Goal: Find specific page/section: Find specific page/section

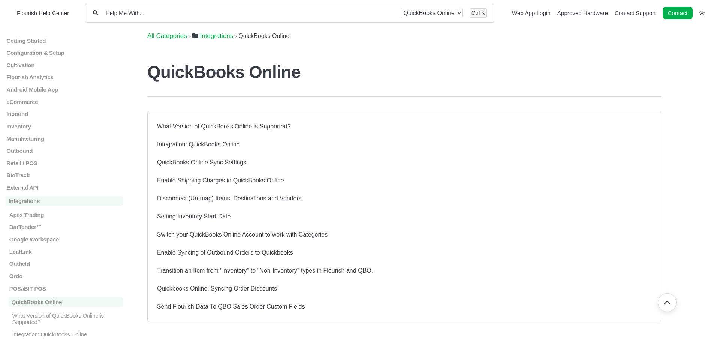
scroll to position [49, 0]
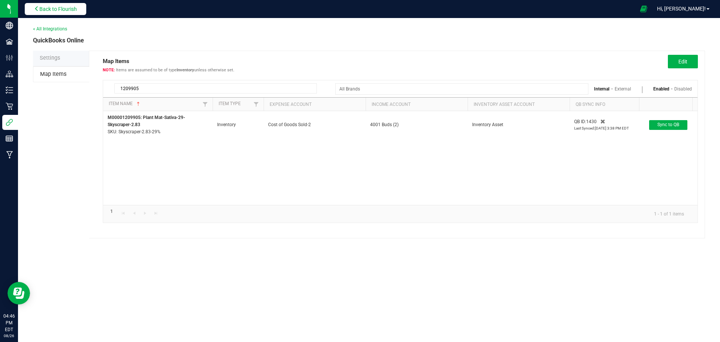
click at [68, 11] on span "Back to Flourish" at bounding box center [57, 9] width 37 height 6
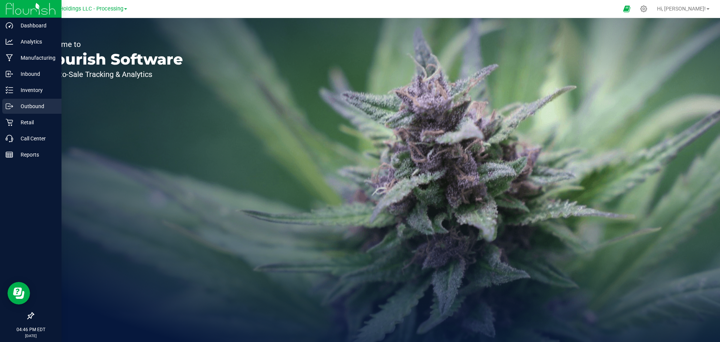
click at [20, 103] on p "Outbound" at bounding box center [35, 106] width 45 height 9
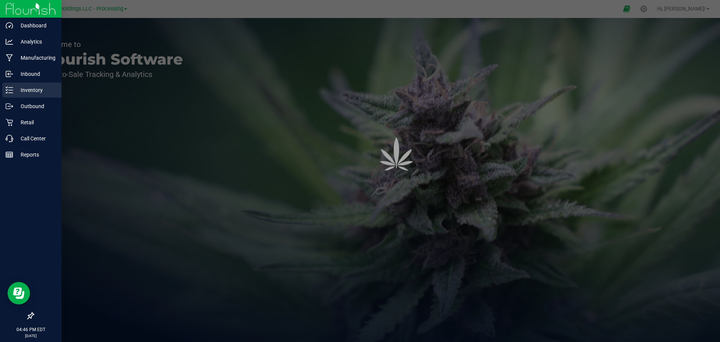
click at [23, 91] on p "Inventory" at bounding box center [35, 89] width 45 height 9
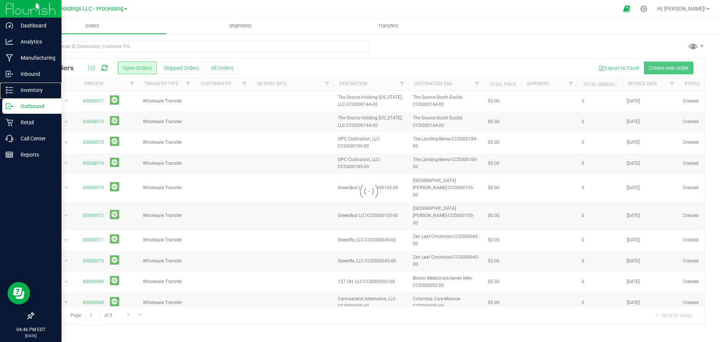
click at [23, 91] on p "Inventory" at bounding box center [35, 89] width 45 height 9
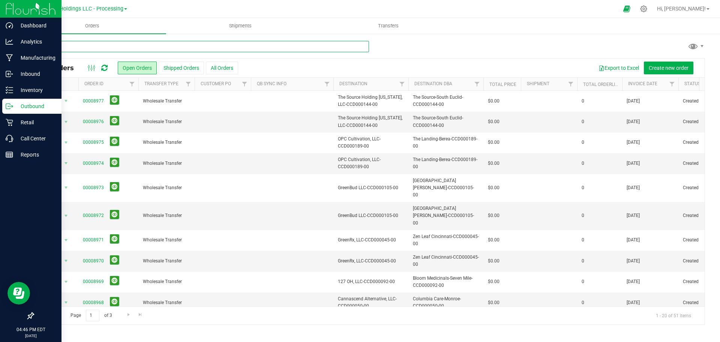
click at [85, 45] on input "text" at bounding box center [201, 46] width 336 height 11
type input "[PERSON_NAME] [PERSON_NAME] Tin-14.15"
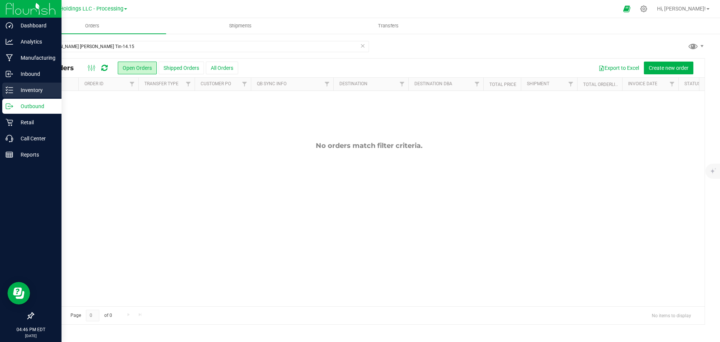
click at [11, 89] on icon at bounding box center [9, 89] width 7 height 7
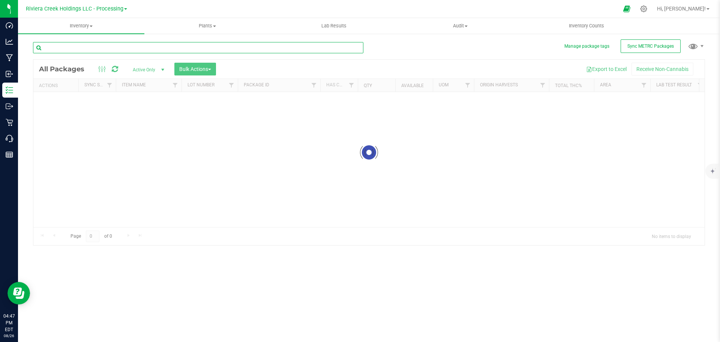
click at [72, 46] on input "text" at bounding box center [198, 47] width 330 height 11
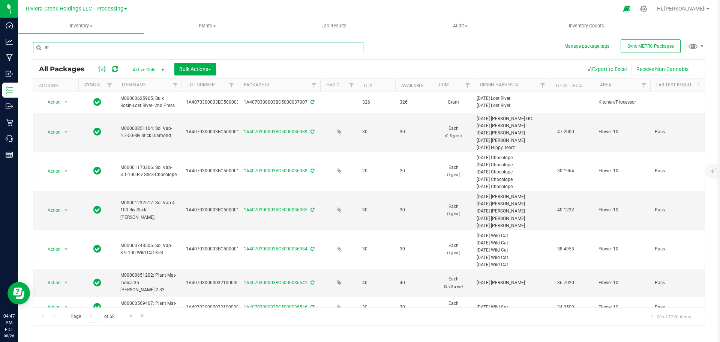
type input "S"
type input "Rose Tin"
